Goal: Transaction & Acquisition: Purchase product/service

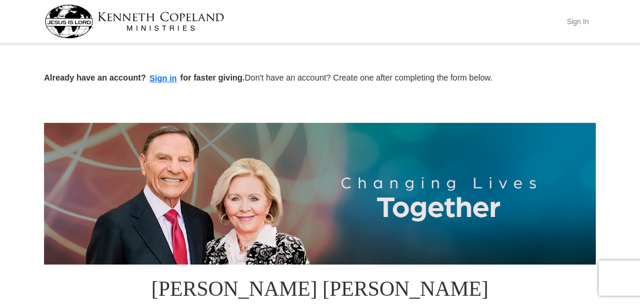
click at [579, 16] on button "Sign In" at bounding box center [577, 21] width 35 height 18
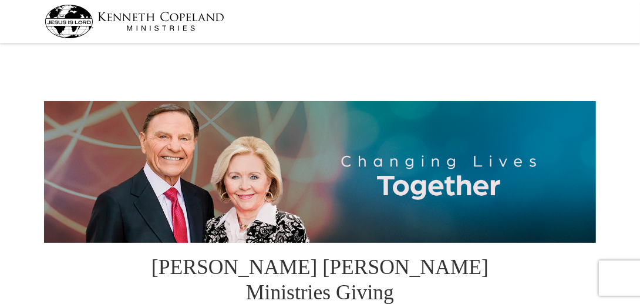
select select "CA"
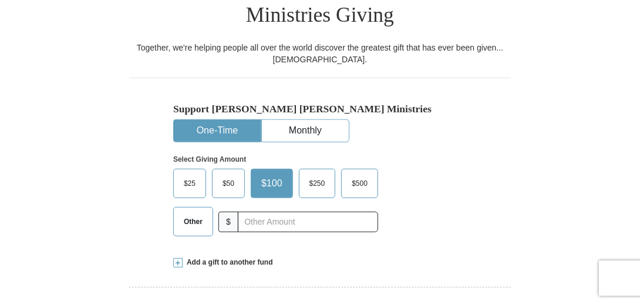
scroll to position [294, 0]
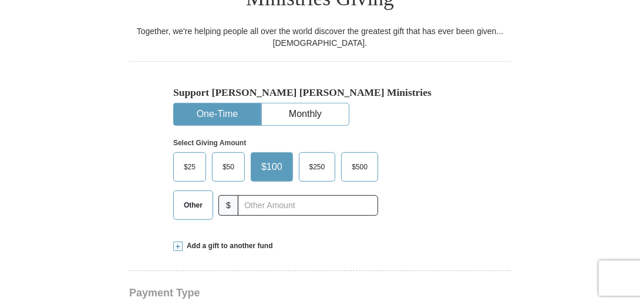
click at [264, 158] on span "$100" at bounding box center [272, 167] width 33 height 18
click at [0, 0] on input "$100" at bounding box center [0, 0] width 0 height 0
click at [279, 158] on span "$100" at bounding box center [272, 167] width 33 height 18
click at [0, 0] on input "$100" at bounding box center [0, 0] width 0 height 0
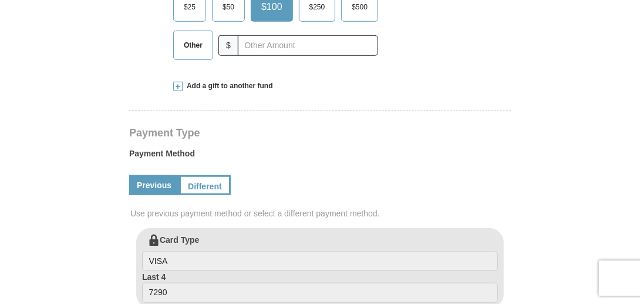
scroll to position [470, 0]
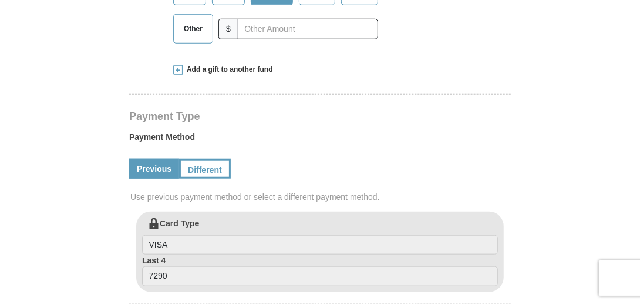
click at [158, 159] on link "Previous" at bounding box center [154, 169] width 50 height 20
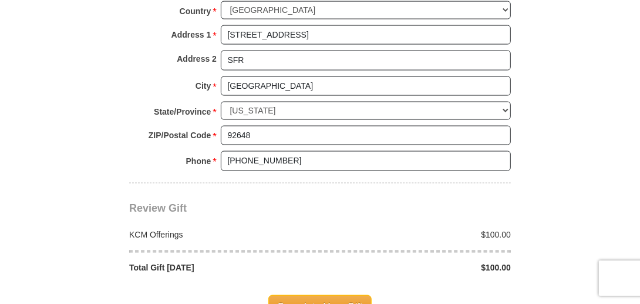
scroll to position [940, 0]
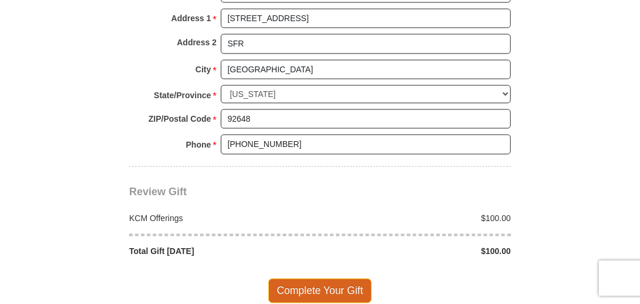
click at [334, 278] on span "Complete Your Gift" at bounding box center [320, 290] width 104 height 25
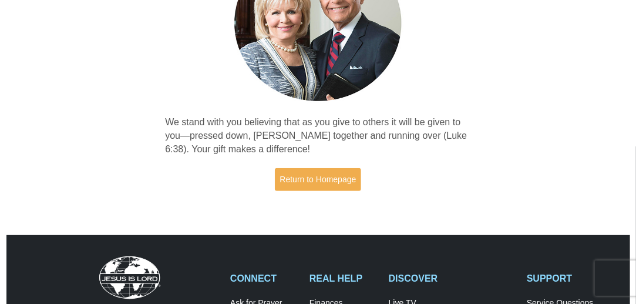
scroll to position [176, 0]
